Goal: Navigation & Orientation: Find specific page/section

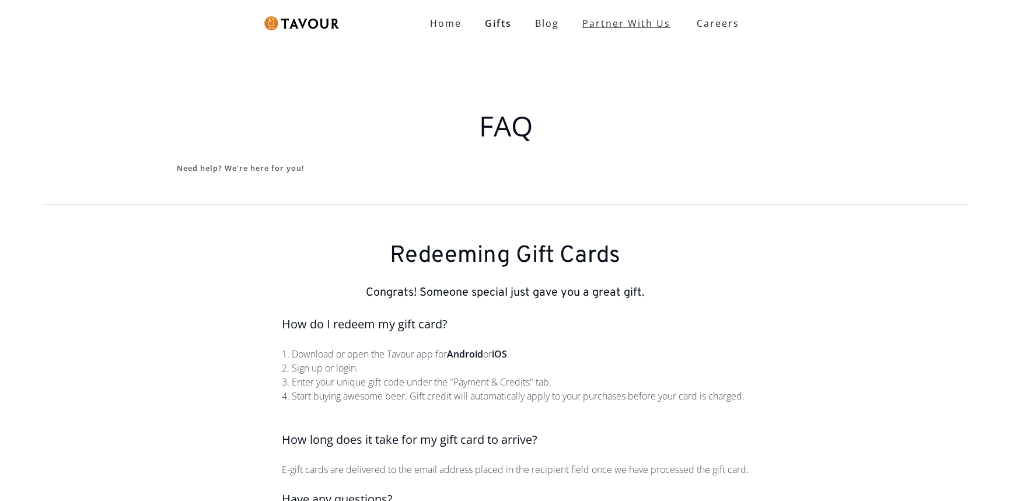
click at [647, 23] on link "partner with us" at bounding box center [626, 23] width 111 height 23
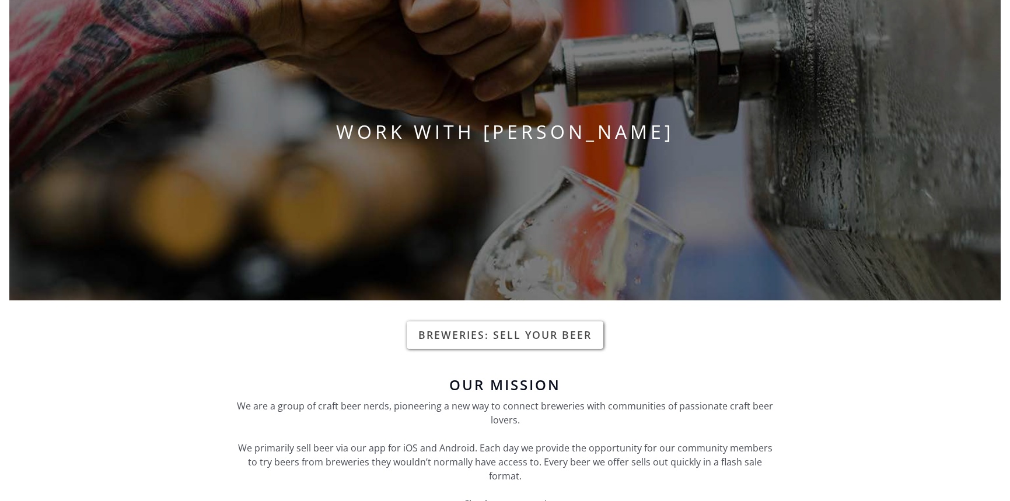
scroll to position [117, 0]
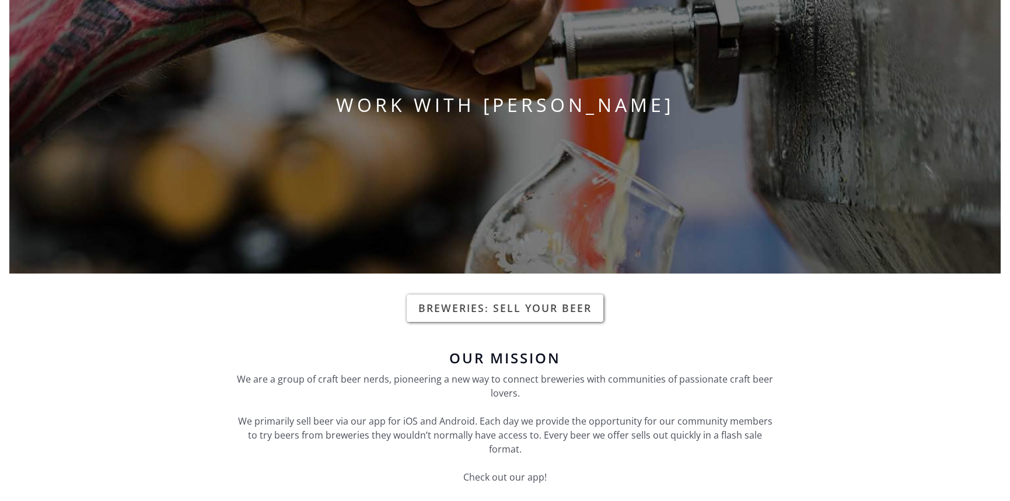
click at [530, 315] on link "Breweries: Sell your beer" at bounding box center [505, 308] width 197 height 27
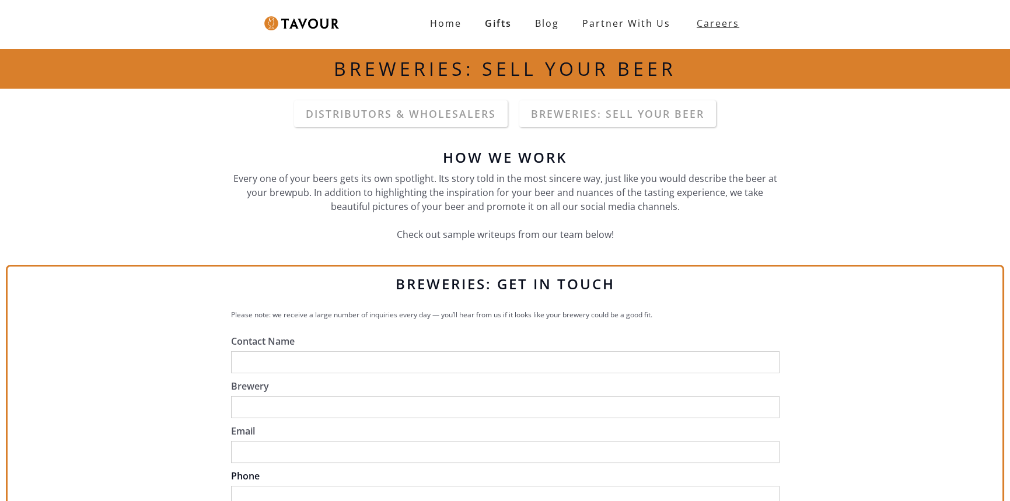
click at [711, 21] on strong "careers" at bounding box center [718, 23] width 43 height 23
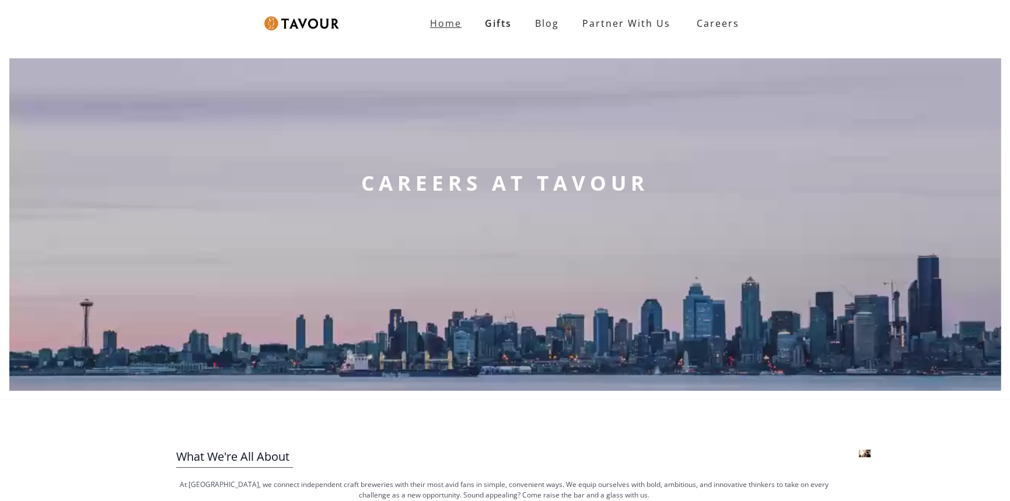
click at [450, 22] on strong "Home" at bounding box center [446, 23] width 32 height 13
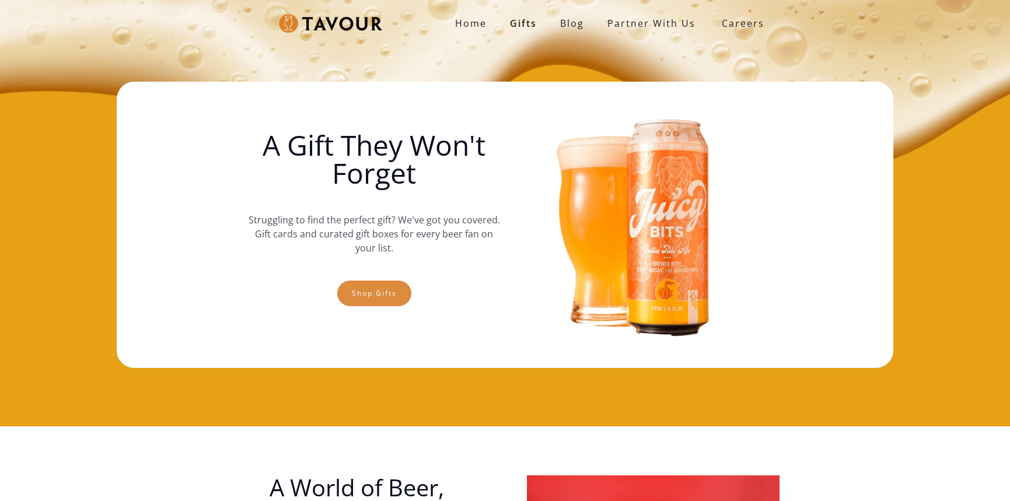
click at [379, 293] on link "Shop gifts" at bounding box center [374, 294] width 74 height 26
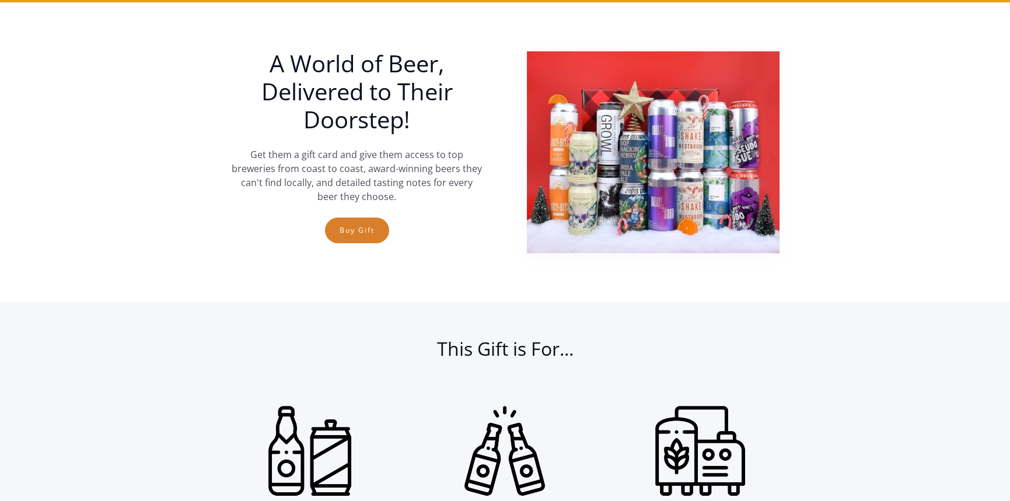
scroll to position [426, 0]
